Goal: Task Accomplishment & Management: Complete application form

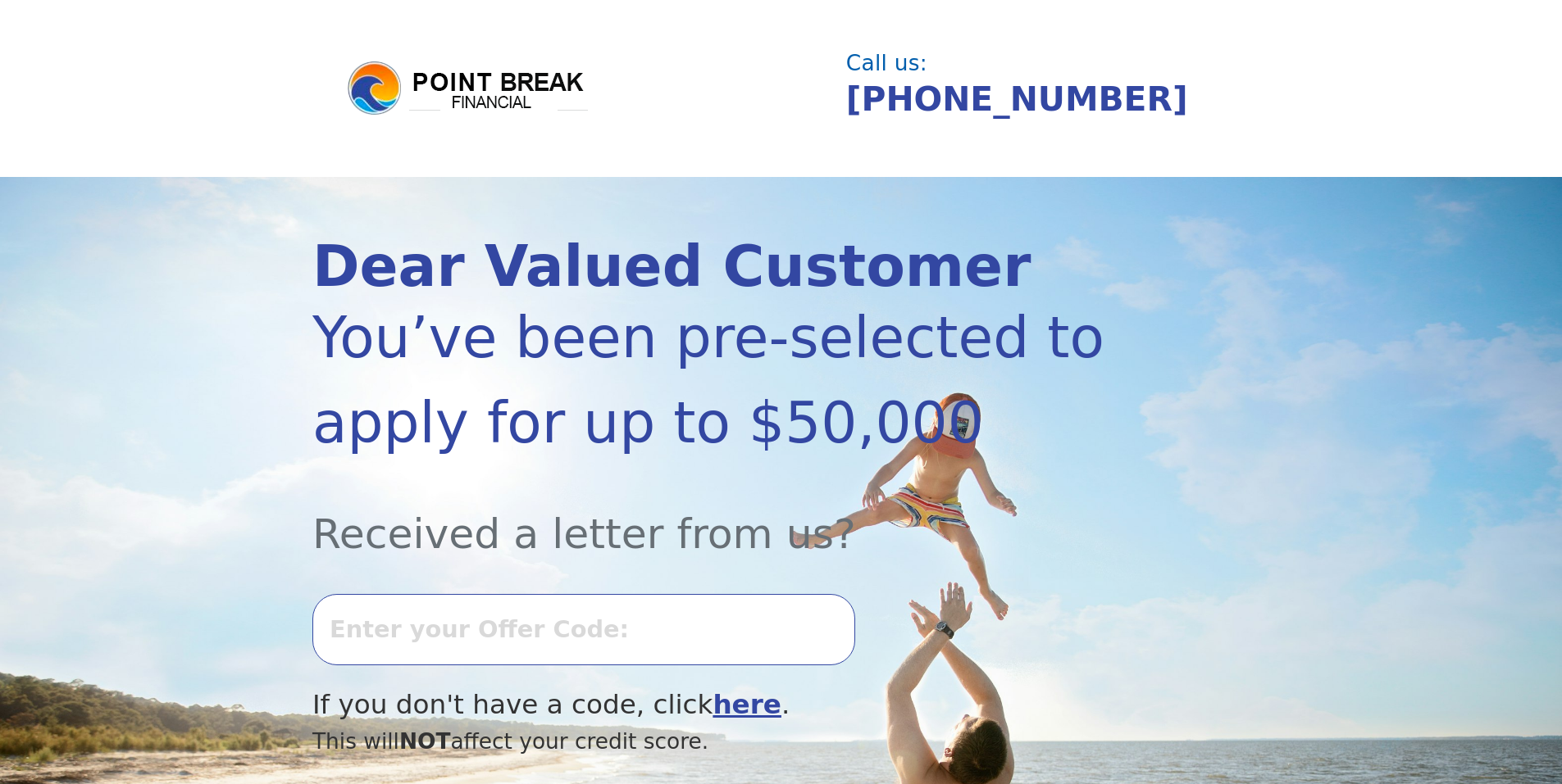
select select "Spanish"
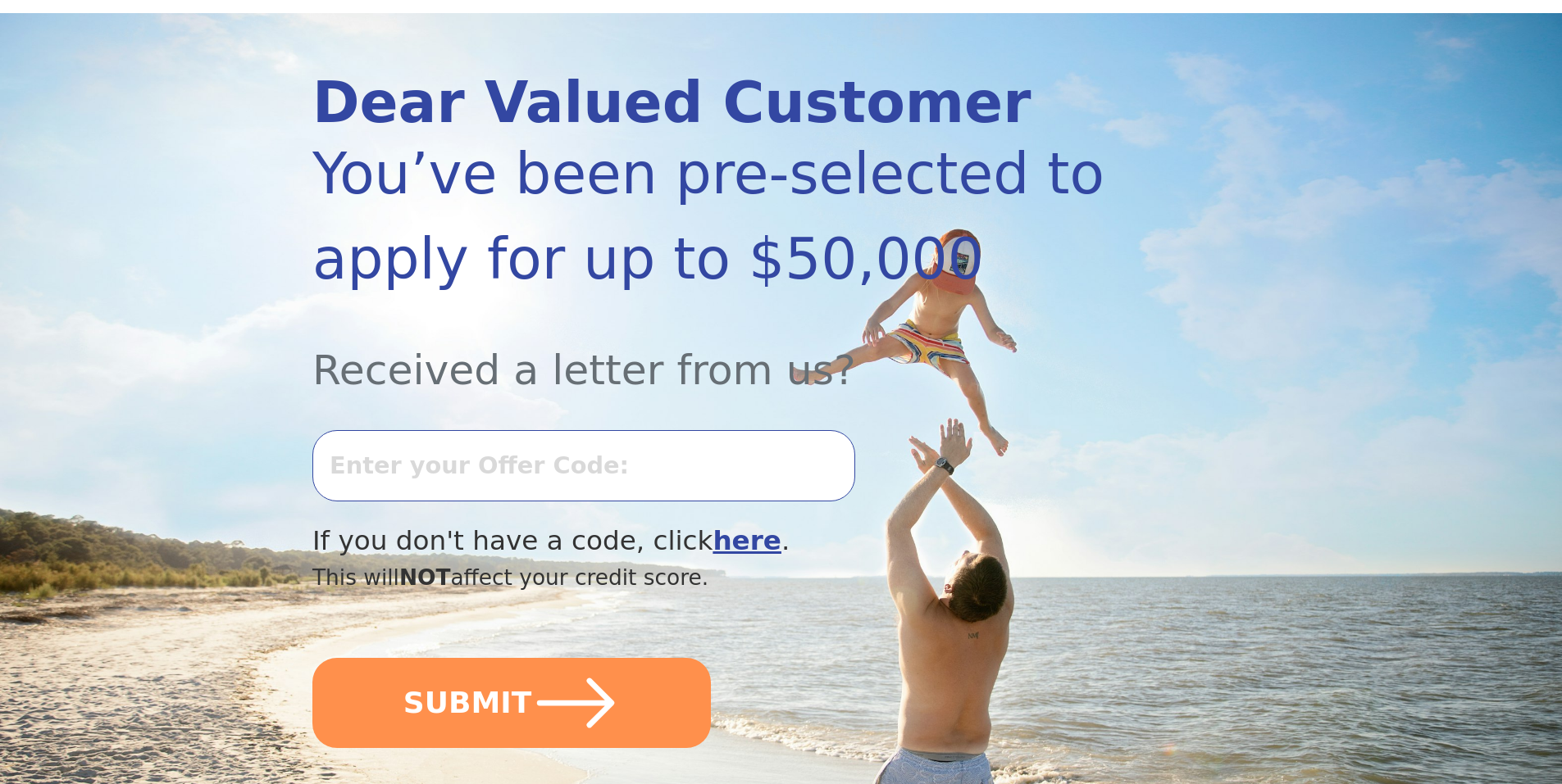
click at [397, 463] on input "text" at bounding box center [583, 464] width 542 height 70
type input "0917K-528098"
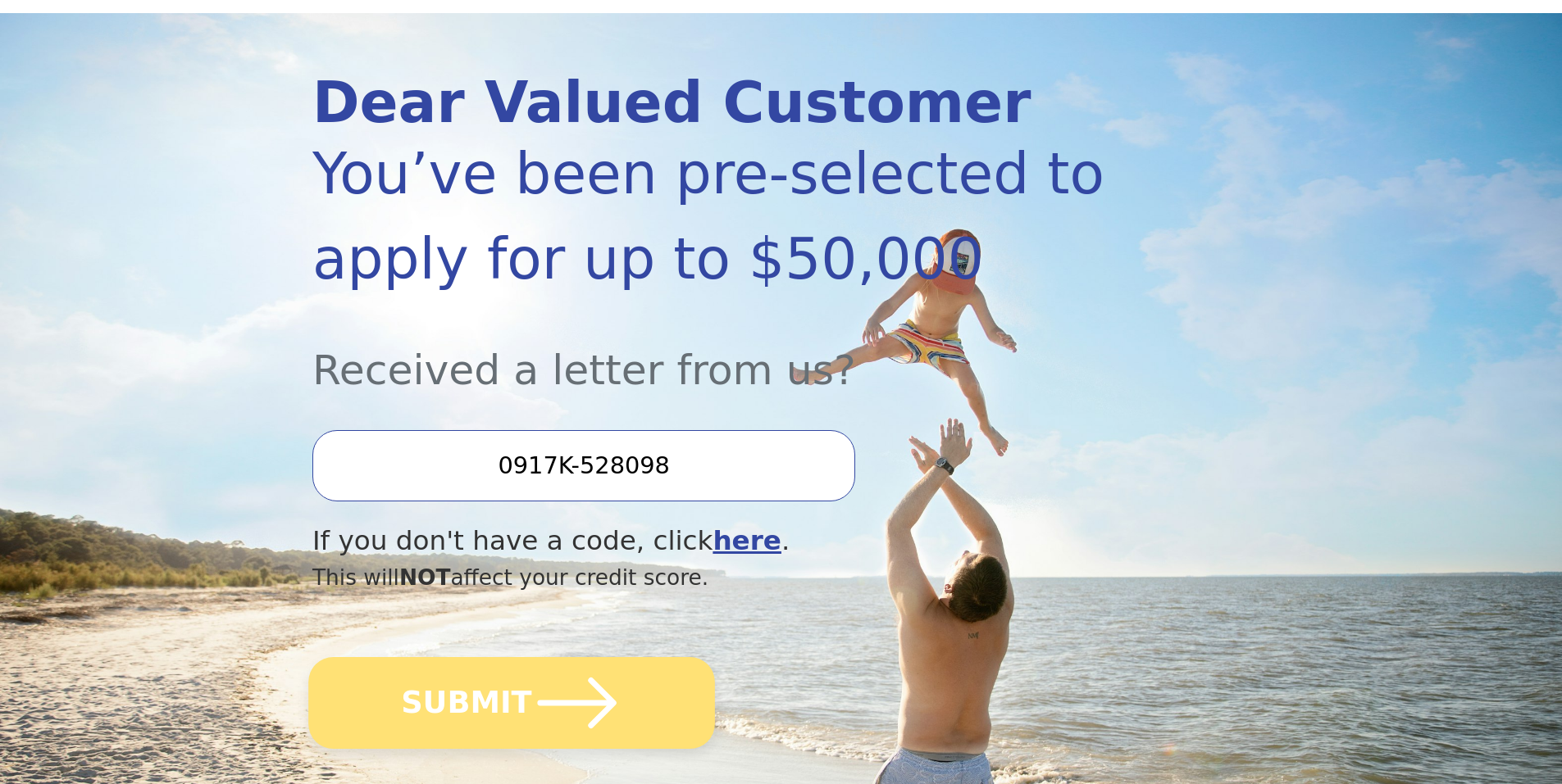
click at [517, 713] on button "SUBMIT" at bounding box center [512, 703] width 407 height 92
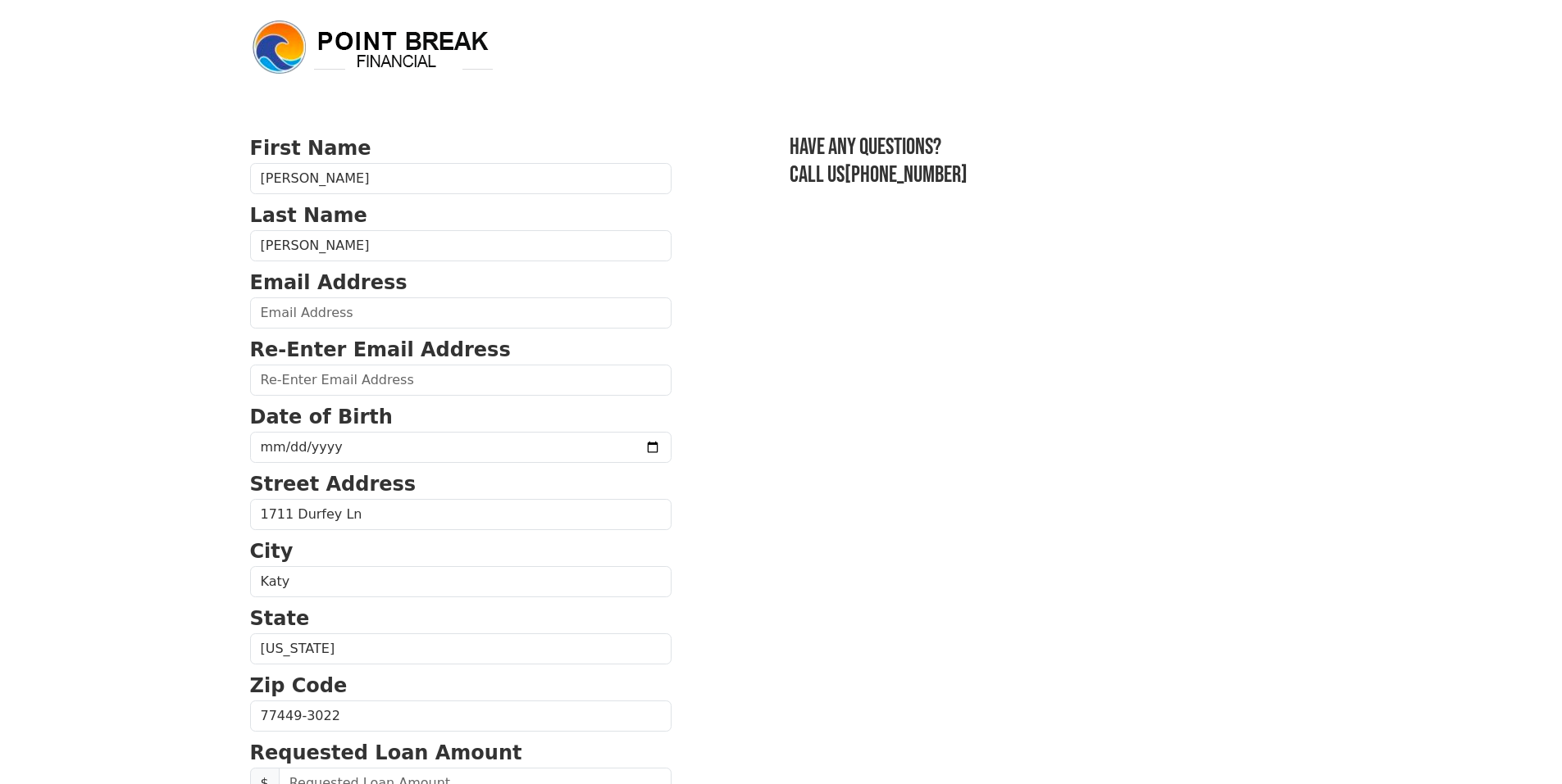
select select "Spanish"
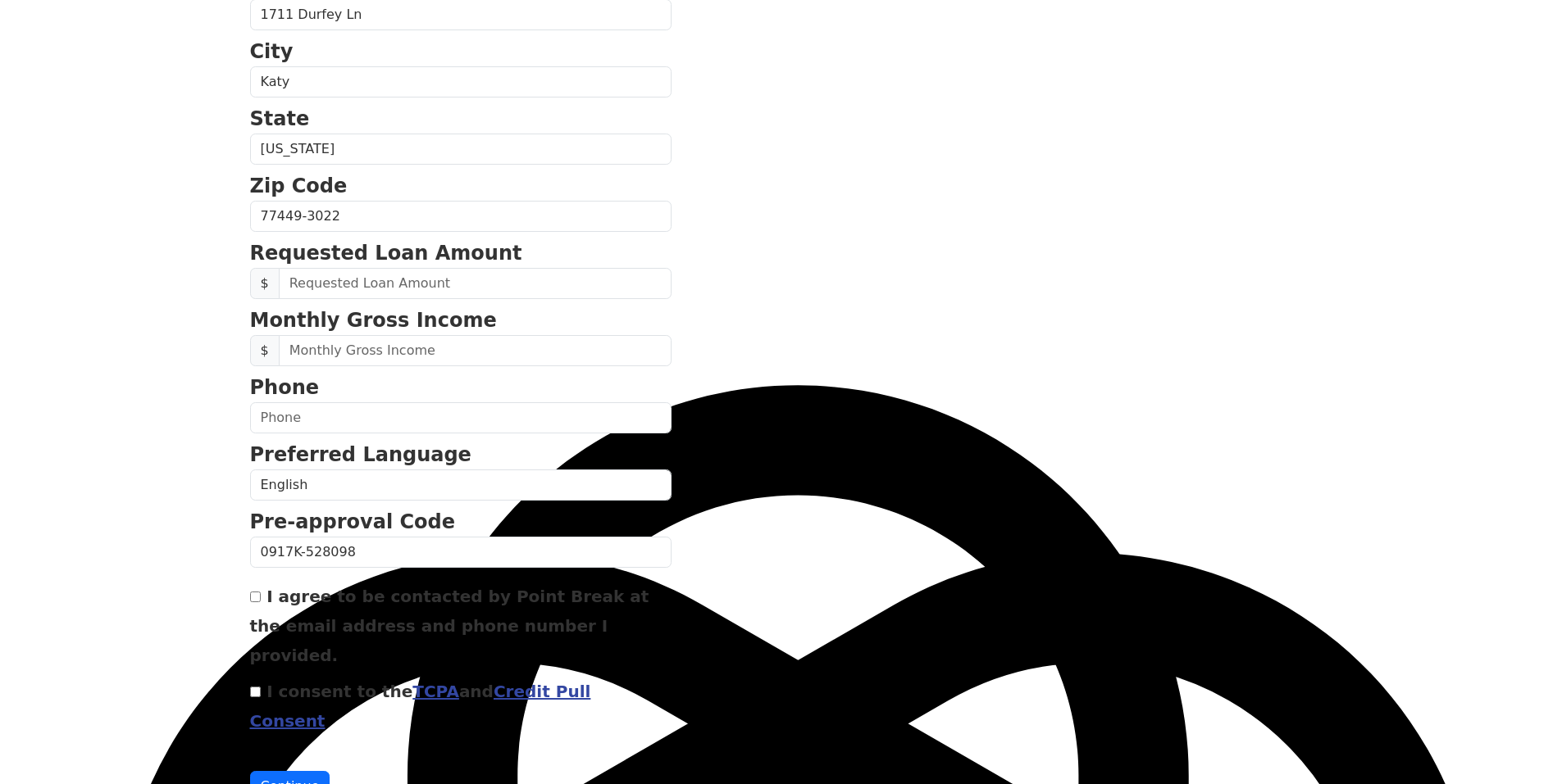
scroll to position [520, 0]
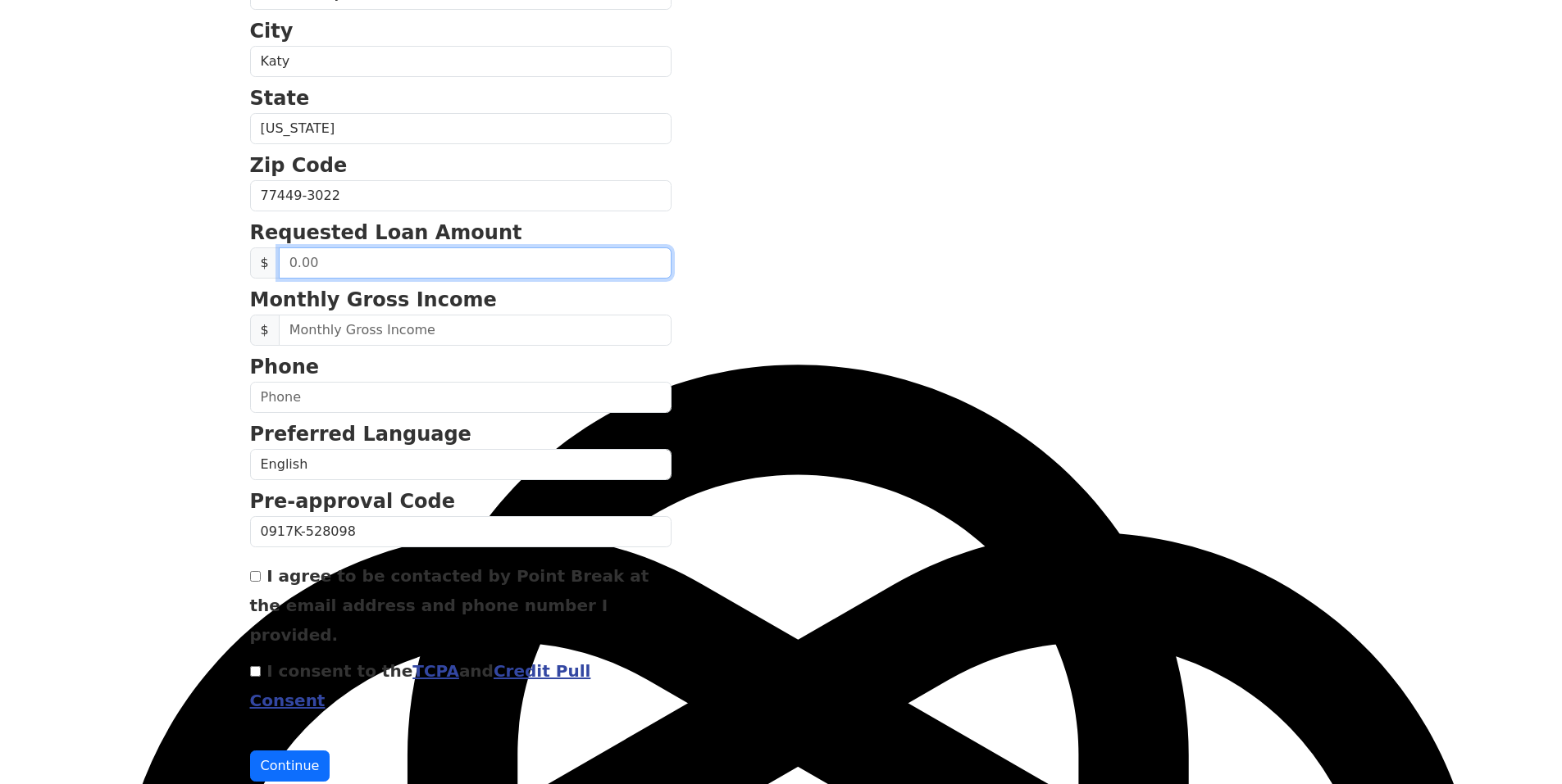
click at [419, 266] on input "text" at bounding box center [474, 263] width 393 height 31
type input "50,000.00"
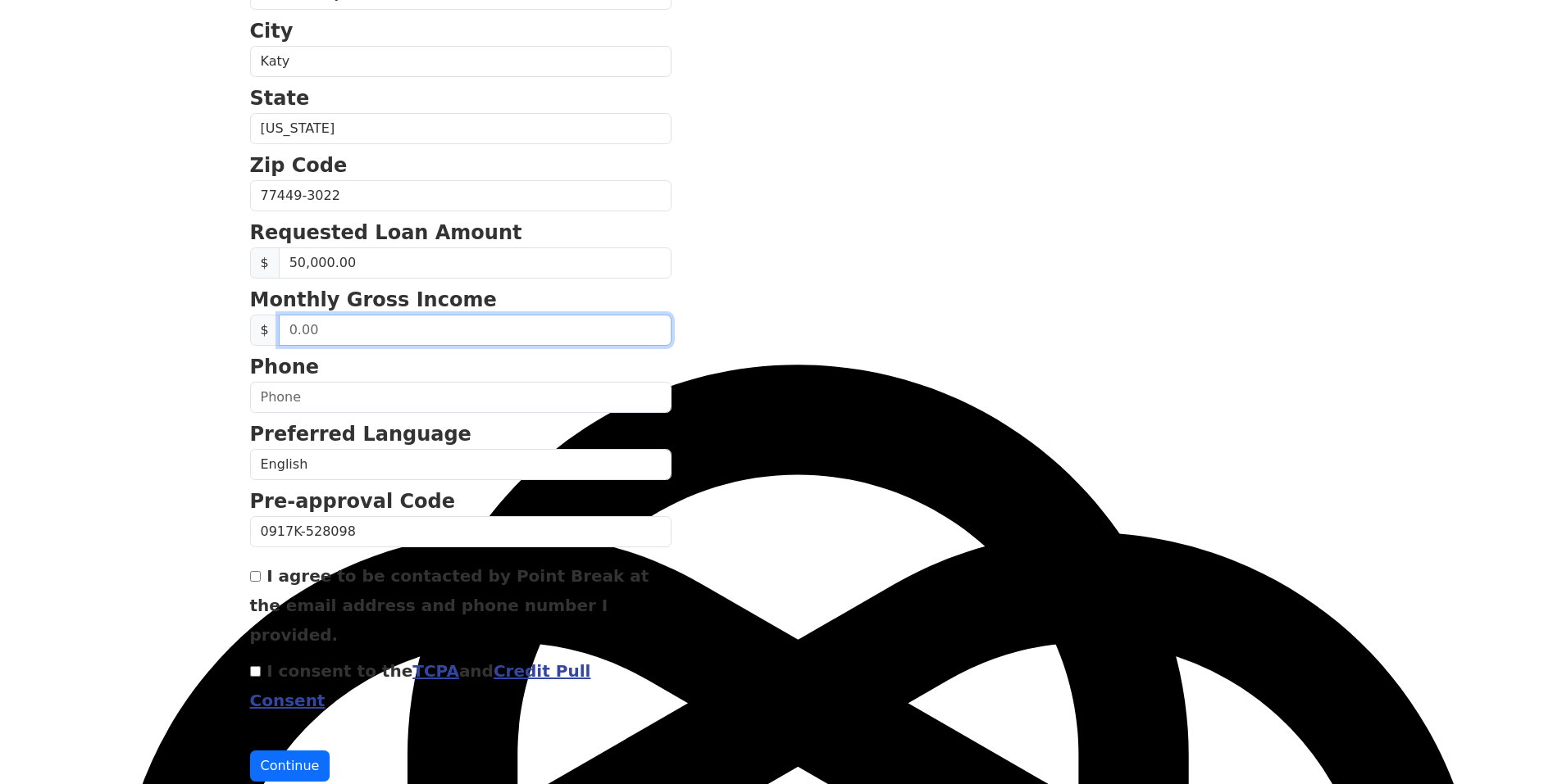
click at [414, 322] on input "text" at bounding box center [474, 330] width 393 height 31
type input "8,000.00"
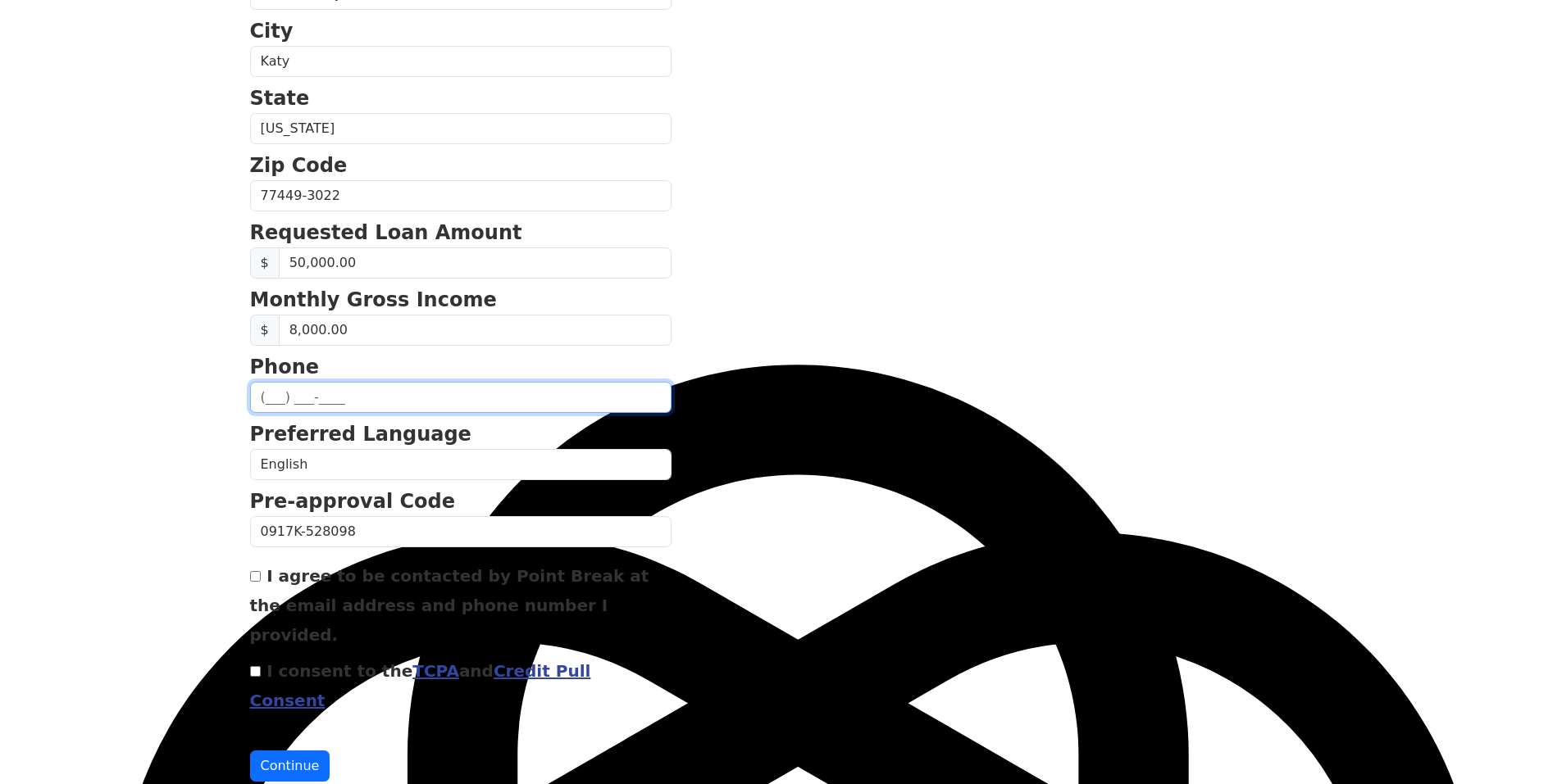
click at [413, 398] on input "text" at bounding box center [461, 397] width 421 height 31
type input "[PHONE_NUMBER]"
type input "claudioalmuna@gmail.com"
type input "(832) 372-1978"
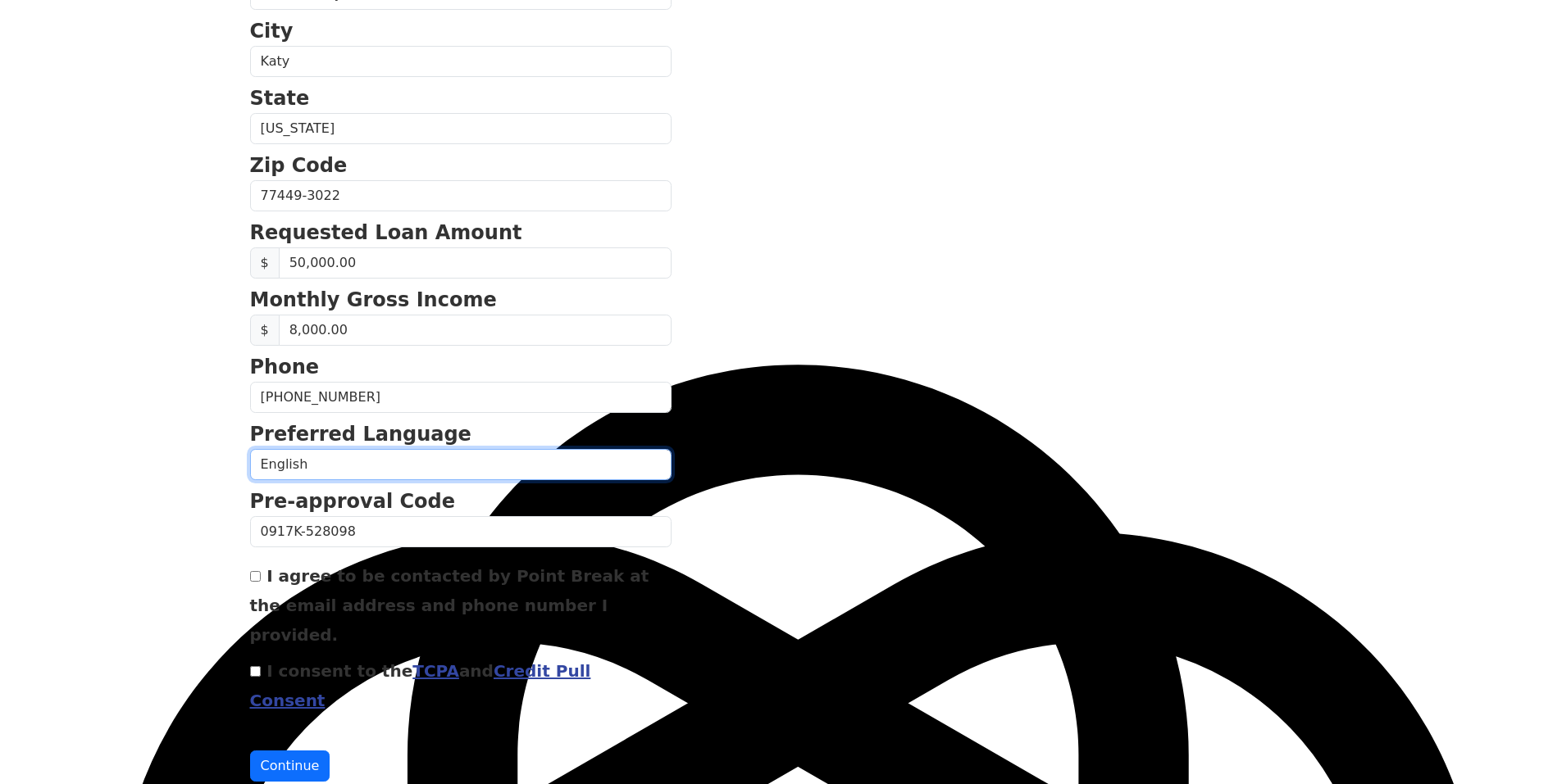
click at [402, 468] on select "English Spanish" at bounding box center [461, 464] width 421 height 31
select select "Spanish"
click at [251, 449] on select "English Spanish" at bounding box center [461, 464] width 421 height 31
click at [264, 575] on div "I agree to be contacted by Point Break at the email address and phone number I …" at bounding box center [461, 605] width 421 height 88
click at [252, 576] on input "I agree to be contacted by Point Break at the email address and phone number I …" at bounding box center [255, 576] width 11 height 11
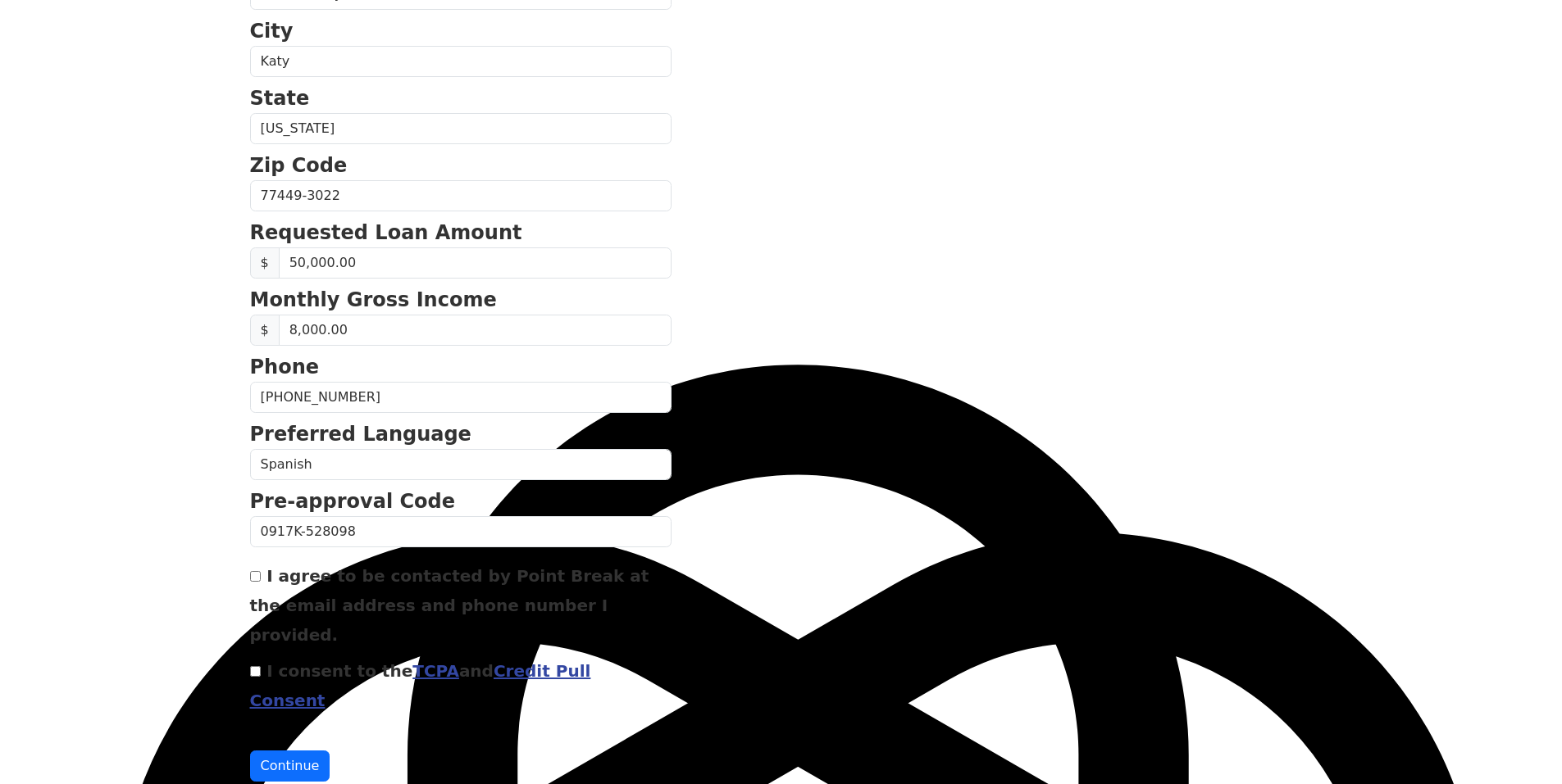
checkbox input "true"
click at [252, 666] on input "I consent to the TCPA and Credit Pull Consent" at bounding box center [255, 671] width 11 height 11
checkbox input "true"
click at [275, 750] on button "Continue" at bounding box center [291, 766] width 81 height 31
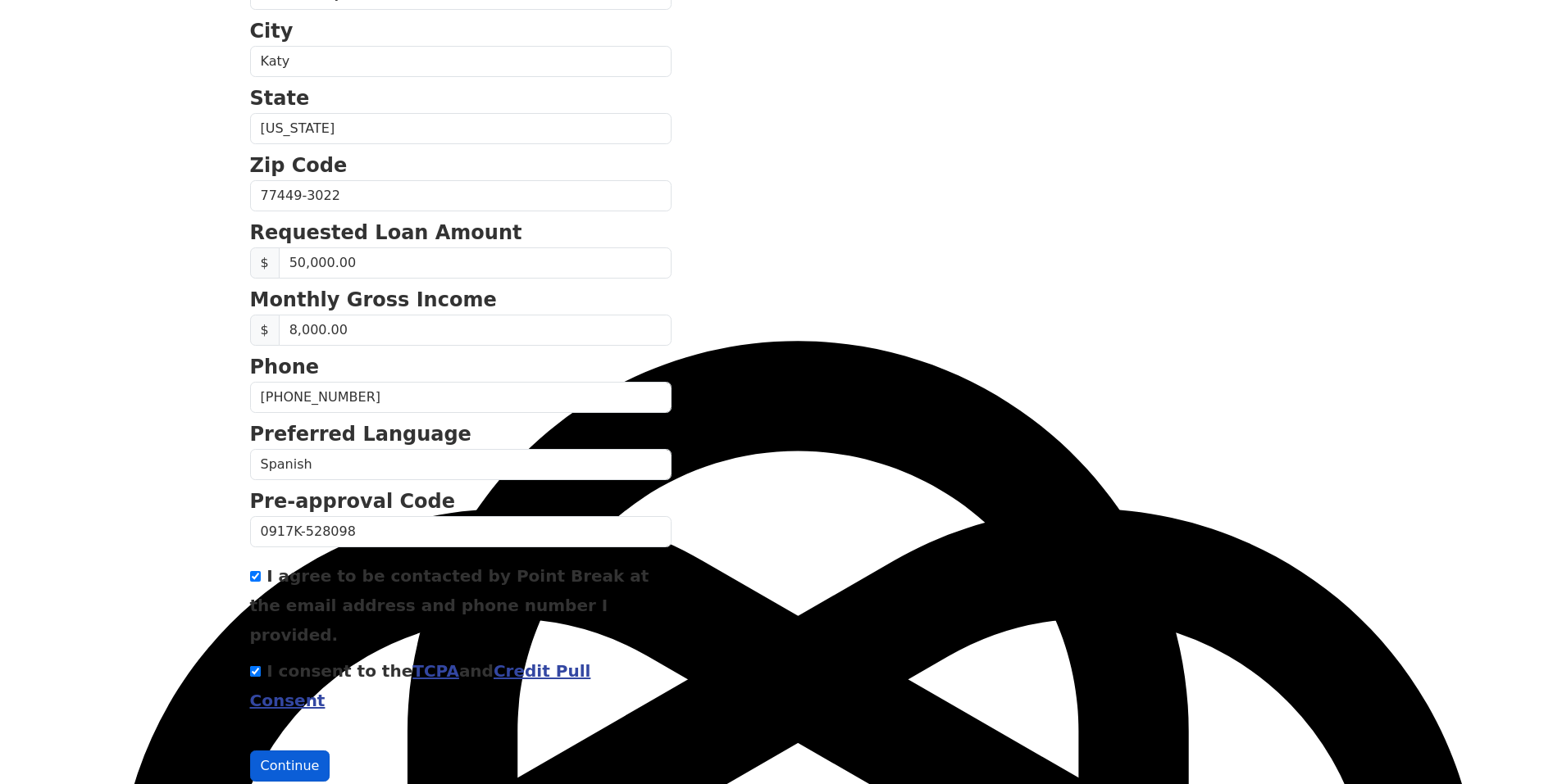
click at [290, 750] on button "Continue" at bounding box center [291, 766] width 81 height 31
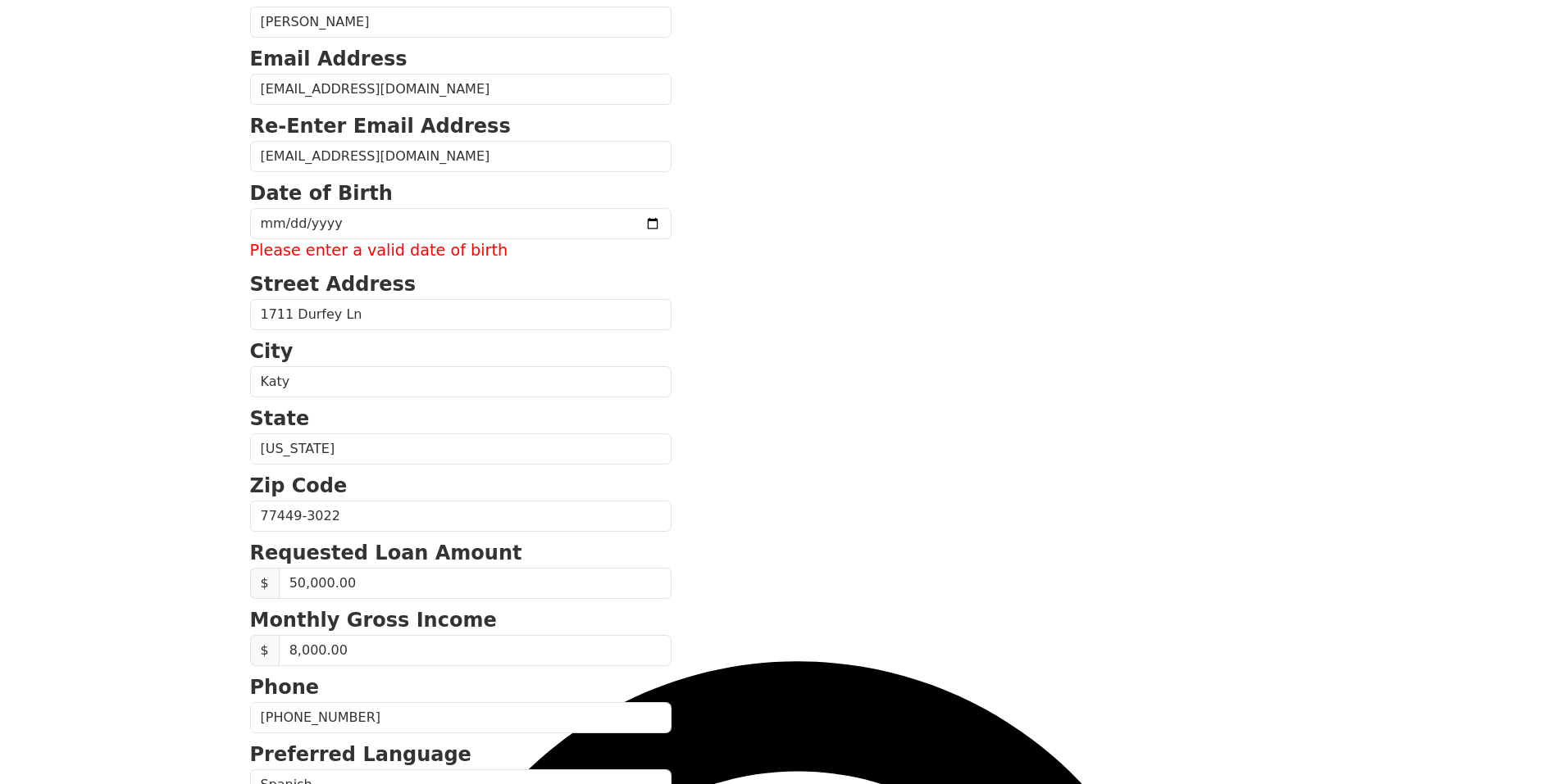
scroll to position [216, 0]
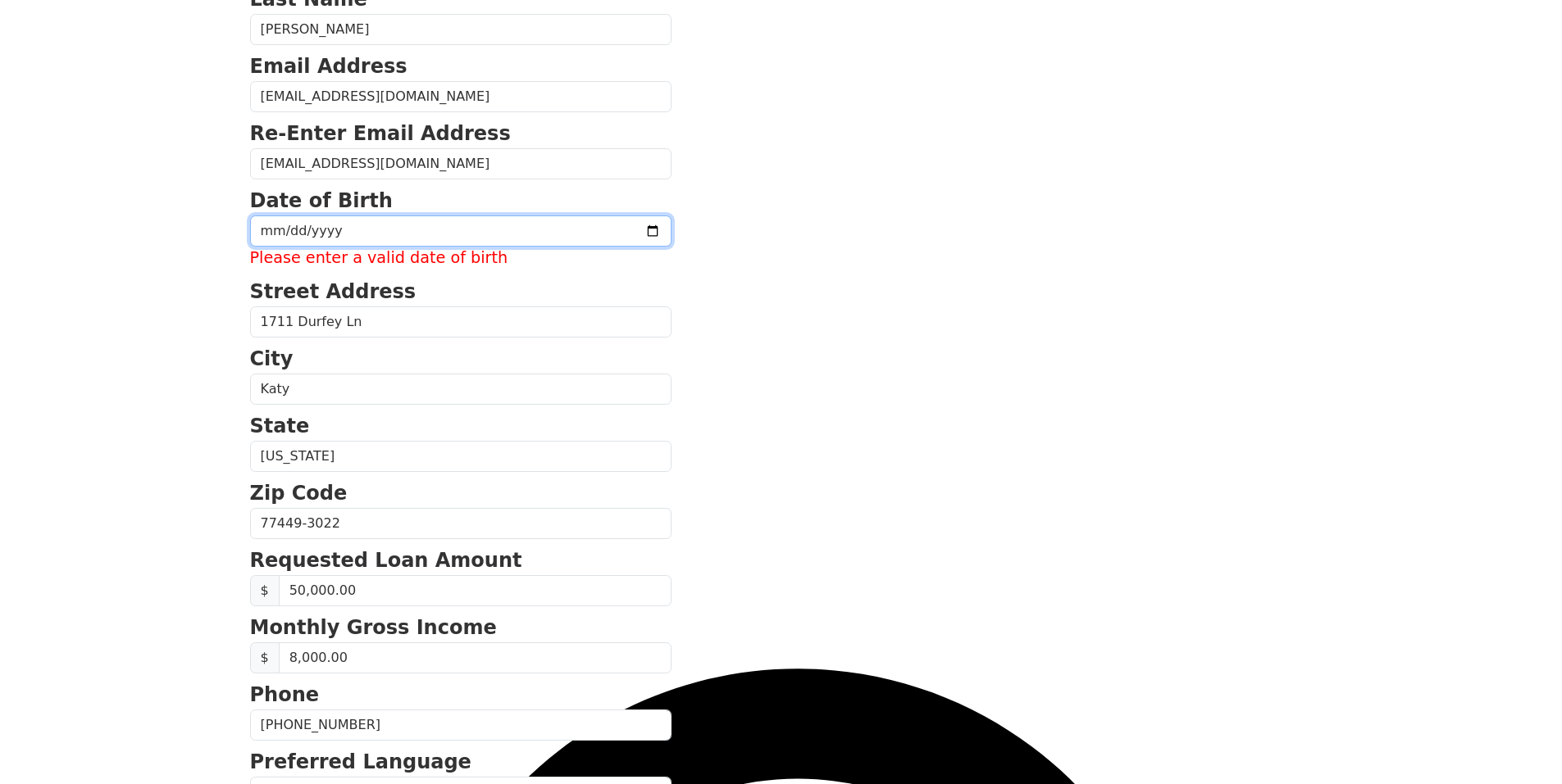
click at [320, 230] on input "date" at bounding box center [461, 231] width 421 height 31
click at [268, 231] on input "date" at bounding box center [461, 231] width 421 height 31
type input "1971-04-02"
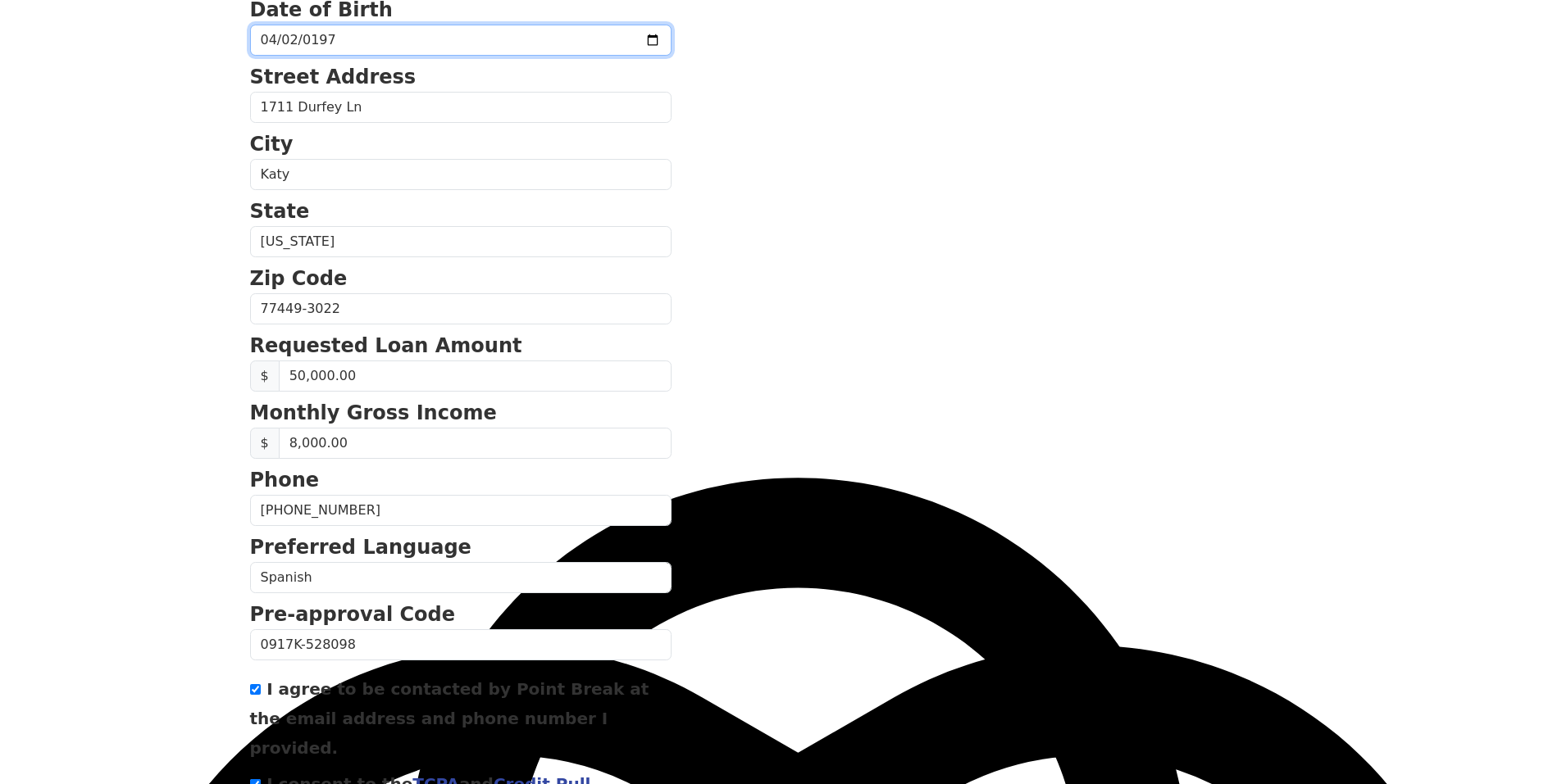
scroll to position [520, 0]
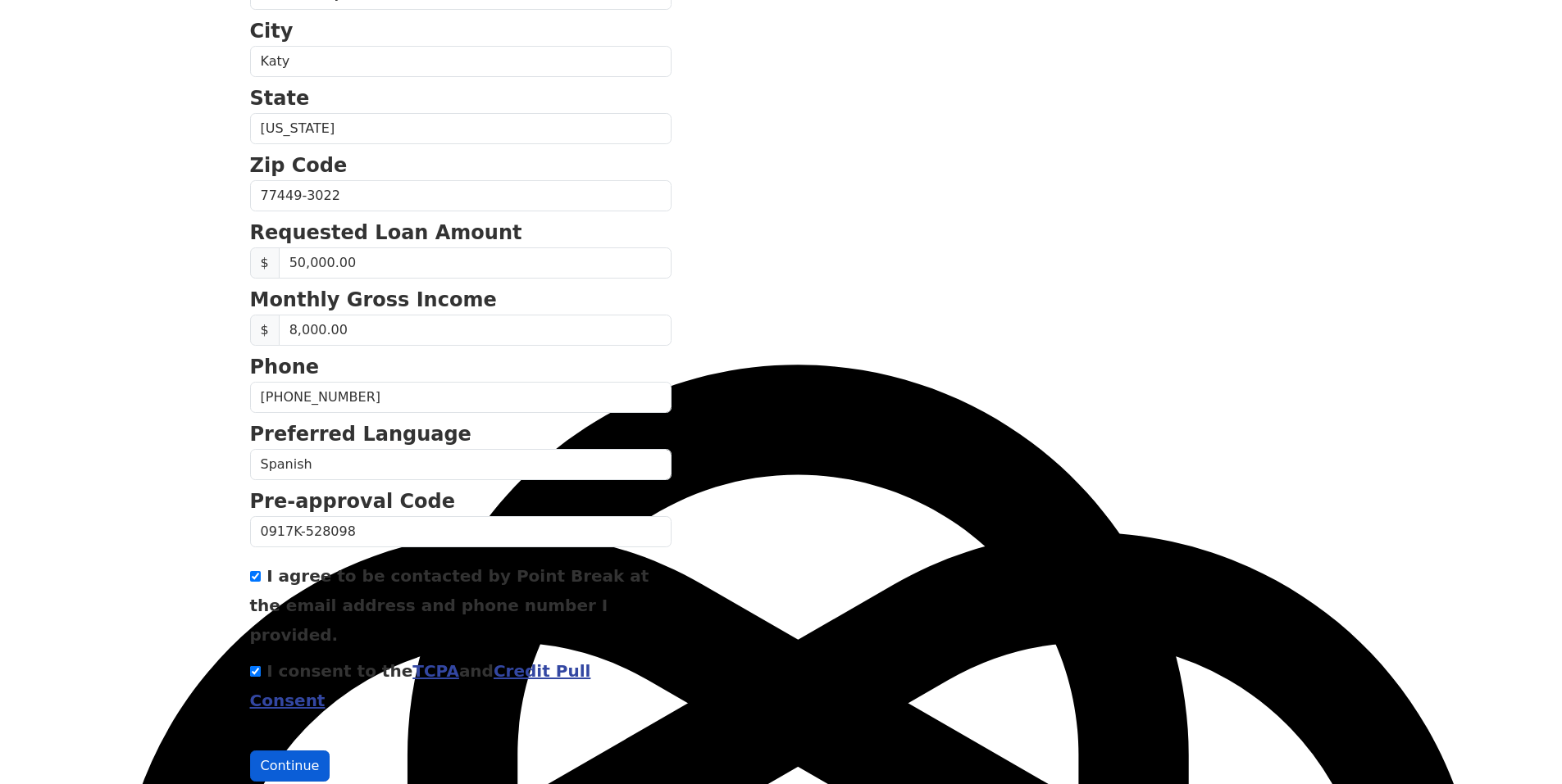
click at [276, 750] on button "Continue" at bounding box center [291, 766] width 81 height 31
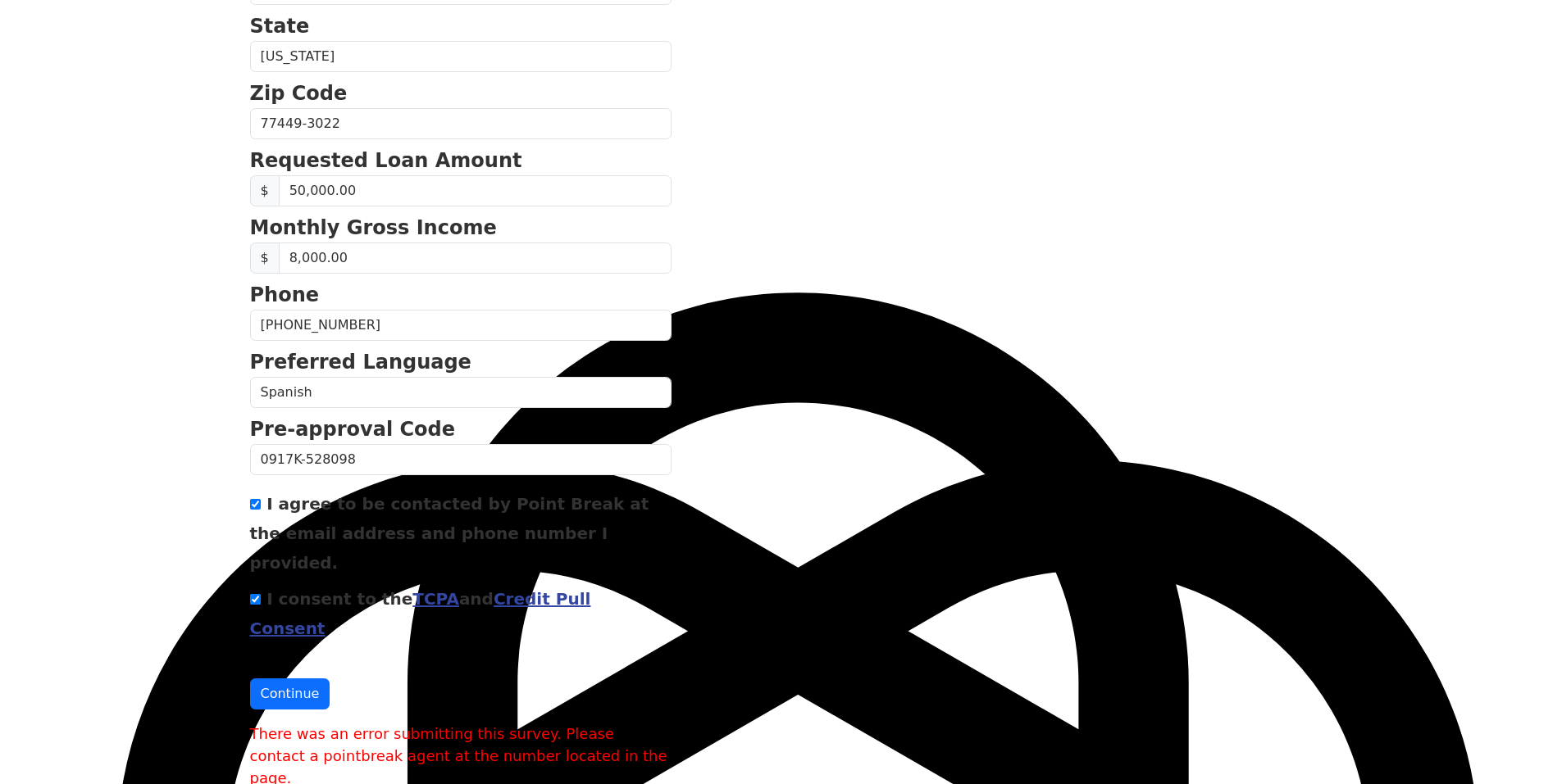
scroll to position [604, 0]
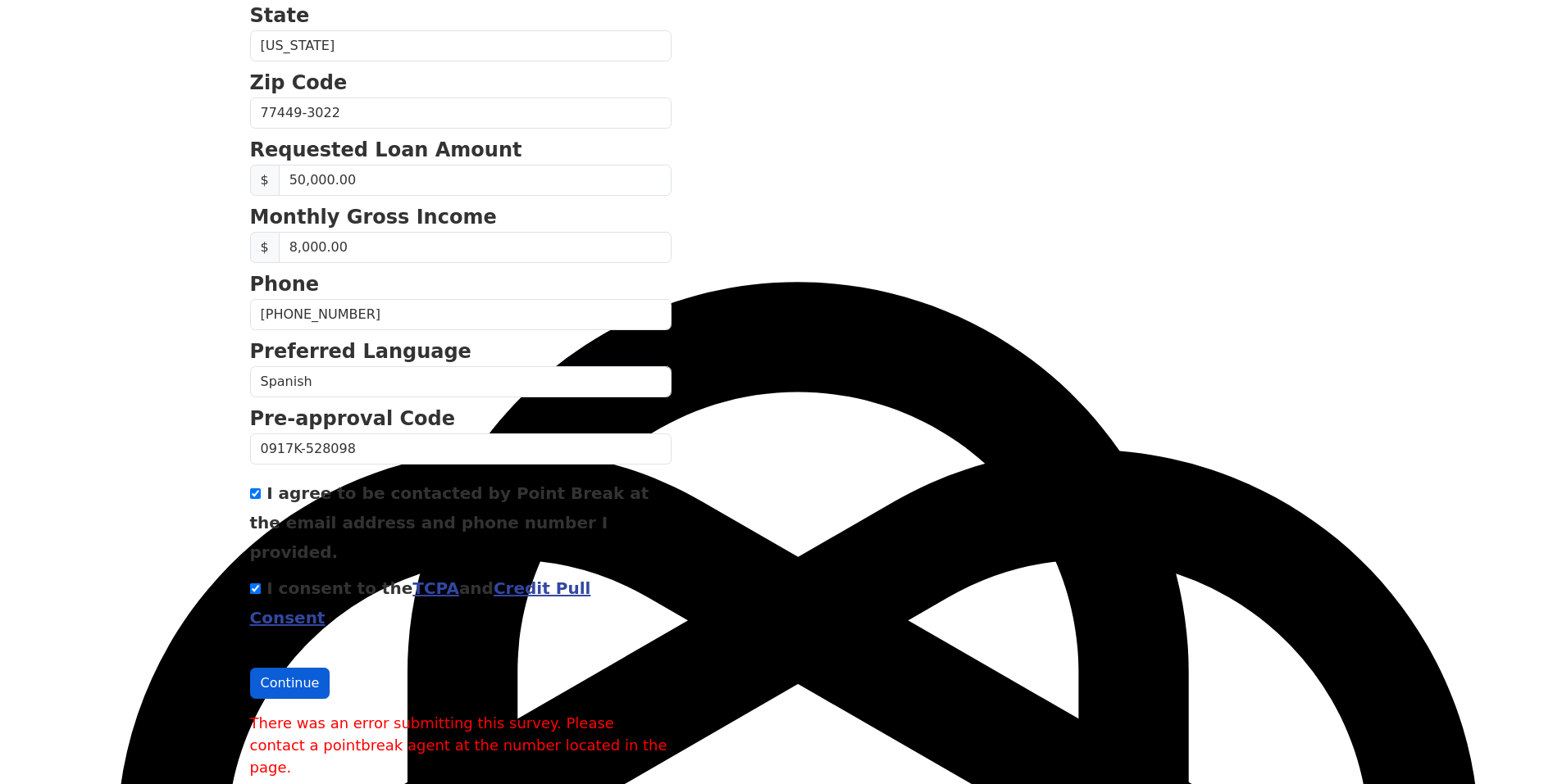
click at [307, 668] on button "Continue" at bounding box center [291, 683] width 81 height 31
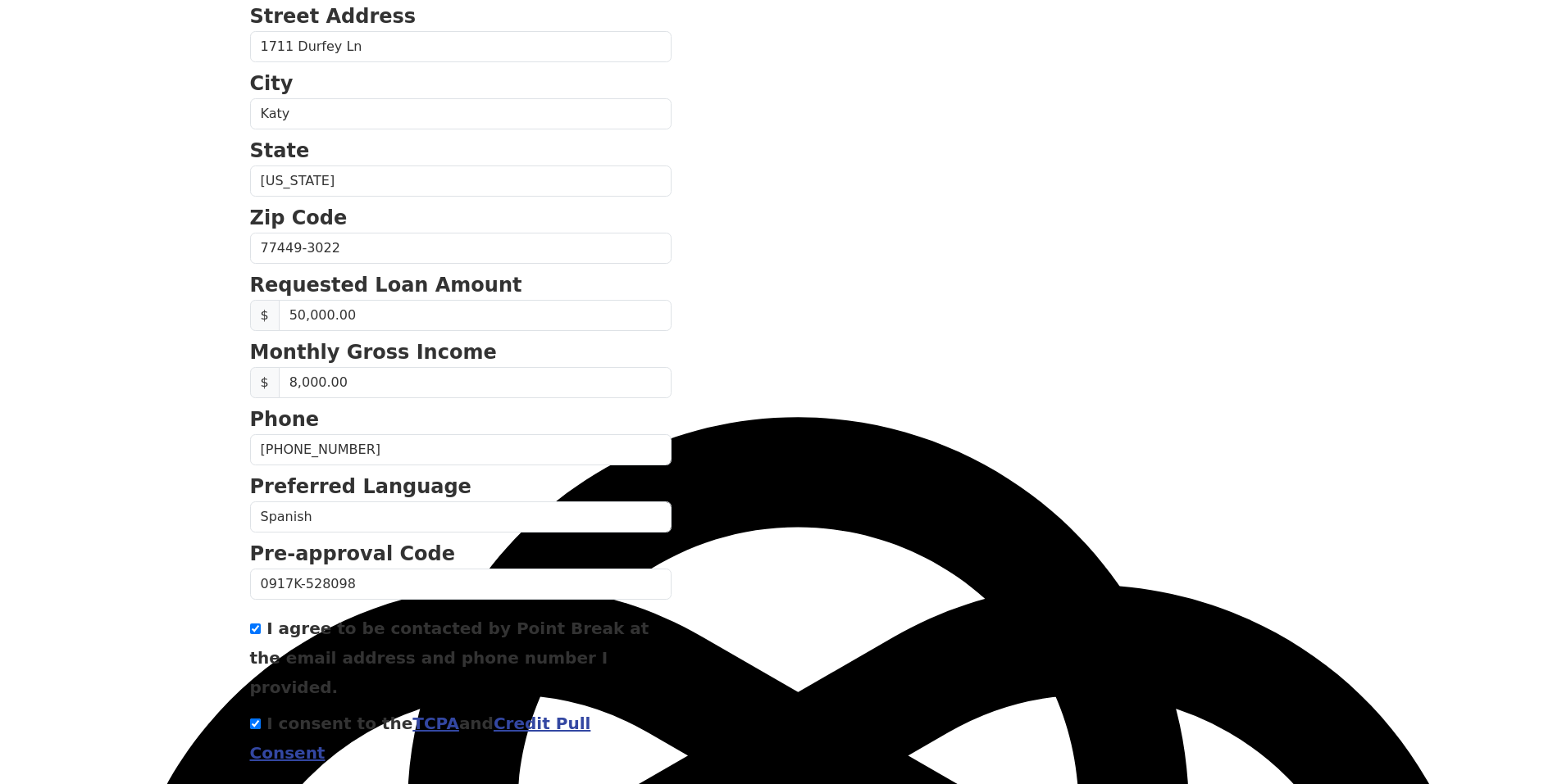
scroll to position [111, 0]
